Goal: Task Accomplishment & Management: Use online tool/utility

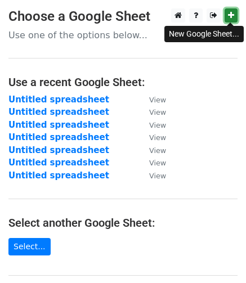
click at [229, 14] on icon at bounding box center [231, 15] width 6 height 8
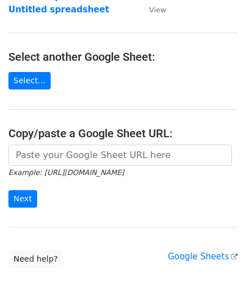
scroll to position [169, 0]
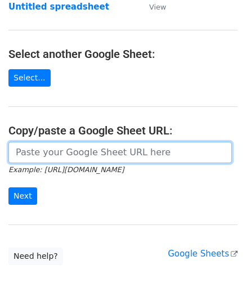
click at [51, 156] on input "url" at bounding box center [119, 152] width 223 height 21
paste input "https://docs.google.com/spreadsheets/d/15PsyIXAqWwn0gNvQUflqGUuSlzSBNjHBwI08_fr…"
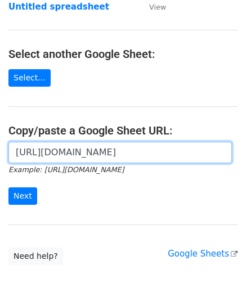
scroll to position [0, 280]
type input "https://docs.google.com/spreadsheets/d/15PsyIXAqWwn0gNvQUflqGUuSlzSBNjHBwI08_fr…"
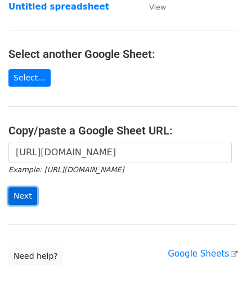
click at [19, 193] on input "Next" at bounding box center [22, 195] width 29 height 17
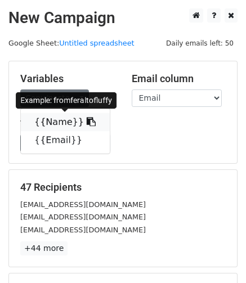
click at [59, 122] on link "{{Name}}" at bounding box center [65, 122] width 89 height 18
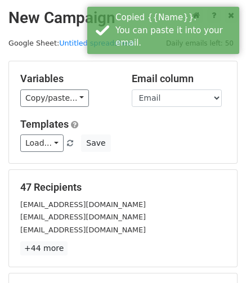
click at [169, 106] on div "Variables Copy/paste... {{Name}} {{Email}} Email column Name Email Templates Lo…" at bounding box center [123, 112] width 228 height 102
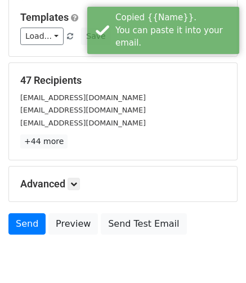
scroll to position [112, 0]
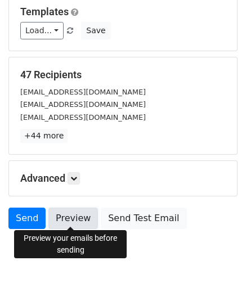
click at [79, 219] on link "Preview" at bounding box center [72, 217] width 49 height 21
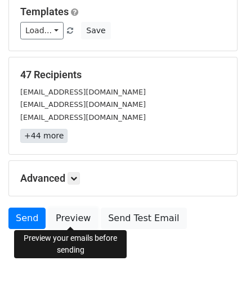
scroll to position [151, 0]
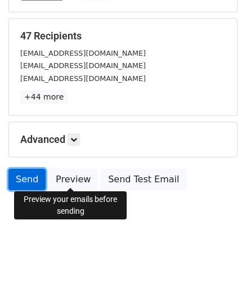
click at [37, 174] on link "Send" at bounding box center [26, 179] width 37 height 21
